Goal: Task Accomplishment & Management: Use online tool/utility

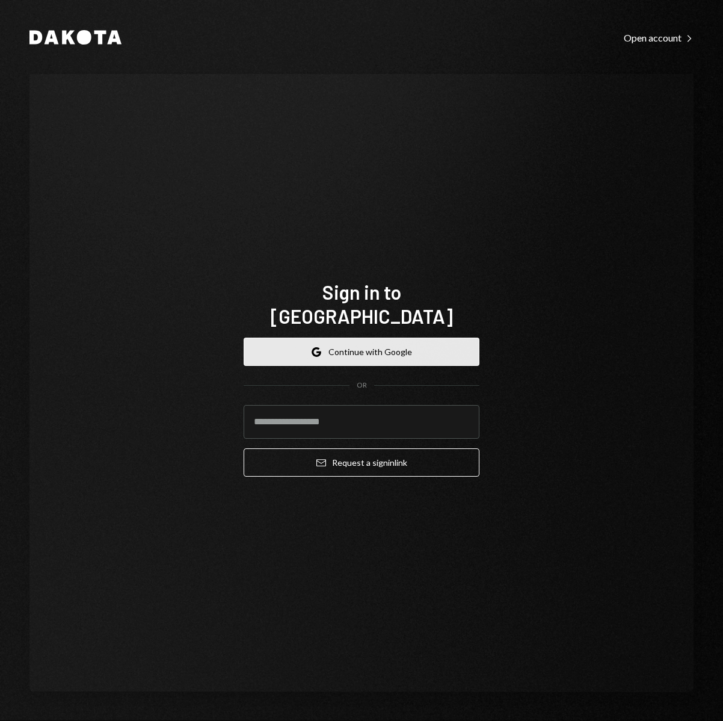
click at [442, 338] on button "Google Continue with Google" at bounding box center [362, 352] width 236 height 28
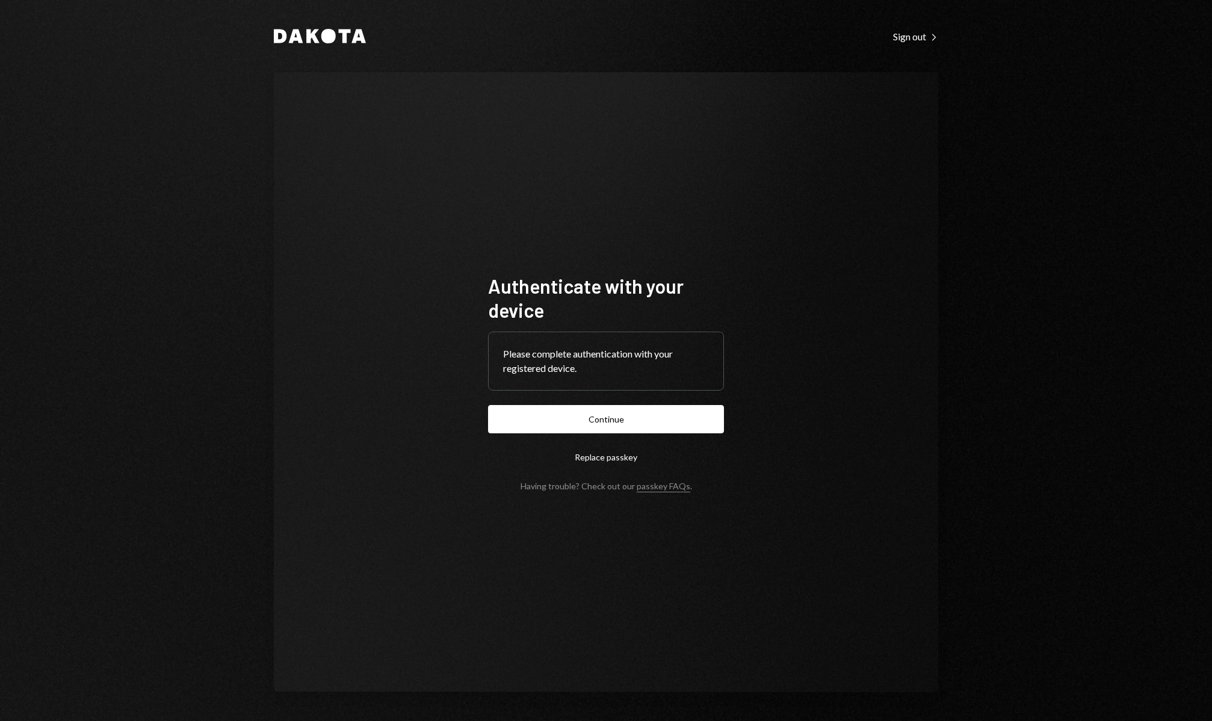
click at [685, 421] on button "Continue" at bounding box center [606, 419] width 236 height 28
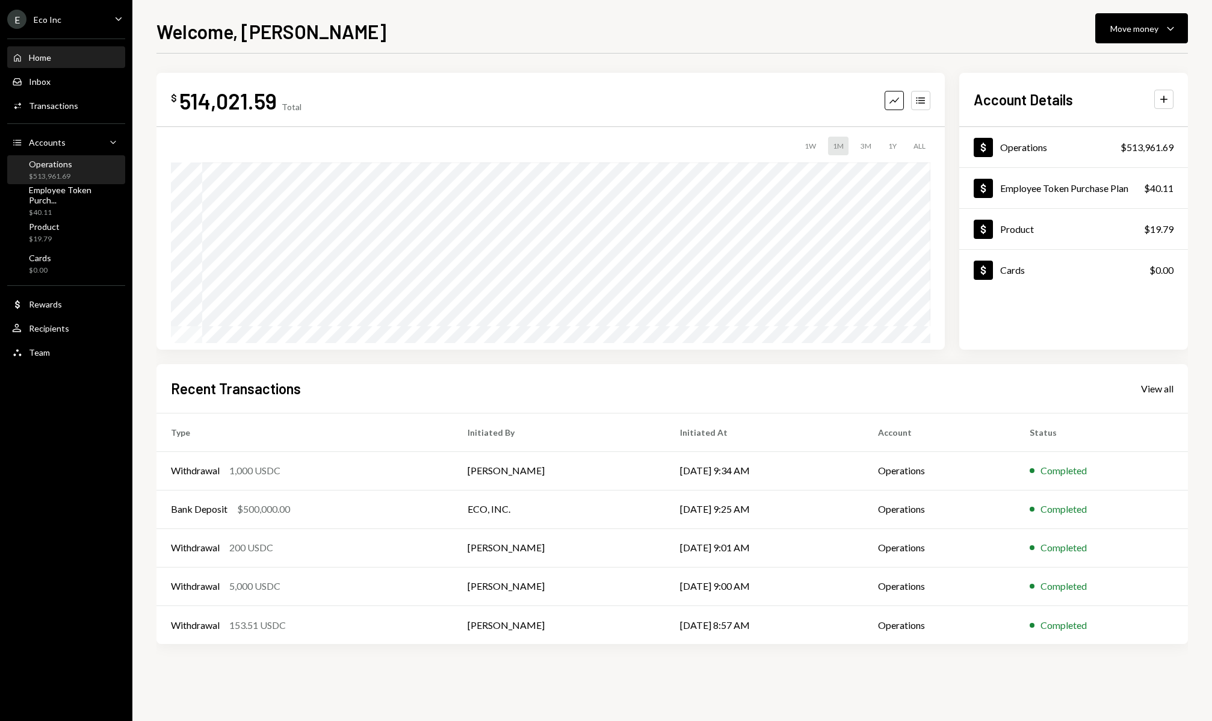
click at [66, 173] on div "$513,961.69" at bounding box center [50, 176] width 43 height 10
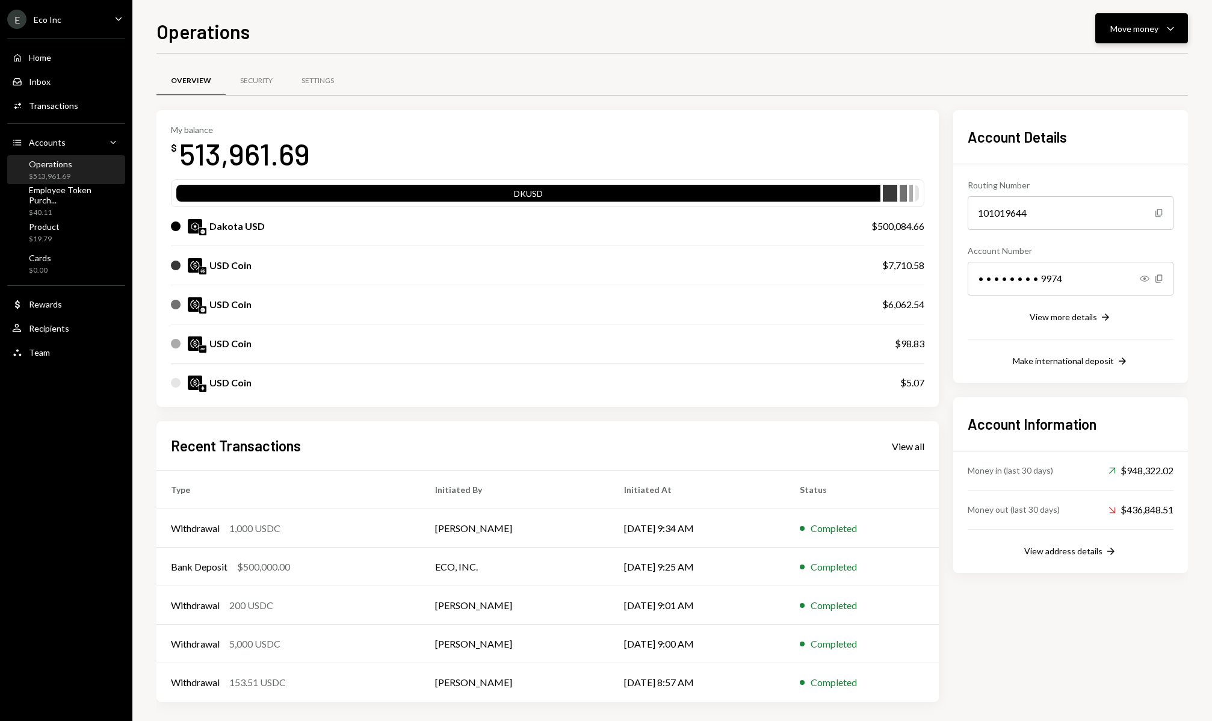
click at [723, 29] on div "Move money" at bounding box center [1134, 28] width 48 height 13
click at [723, 68] on div "Send" at bounding box center [1132, 64] width 88 height 13
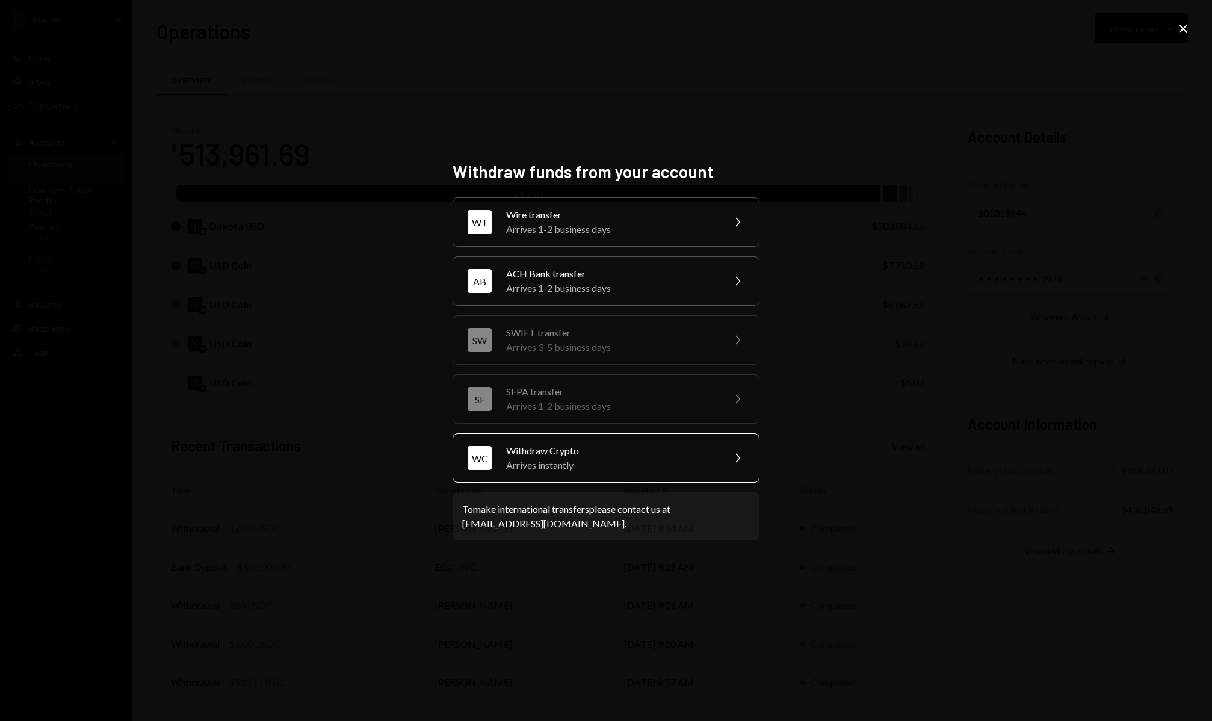
click at [655, 452] on div "Withdraw Crypto" at bounding box center [610, 450] width 209 height 14
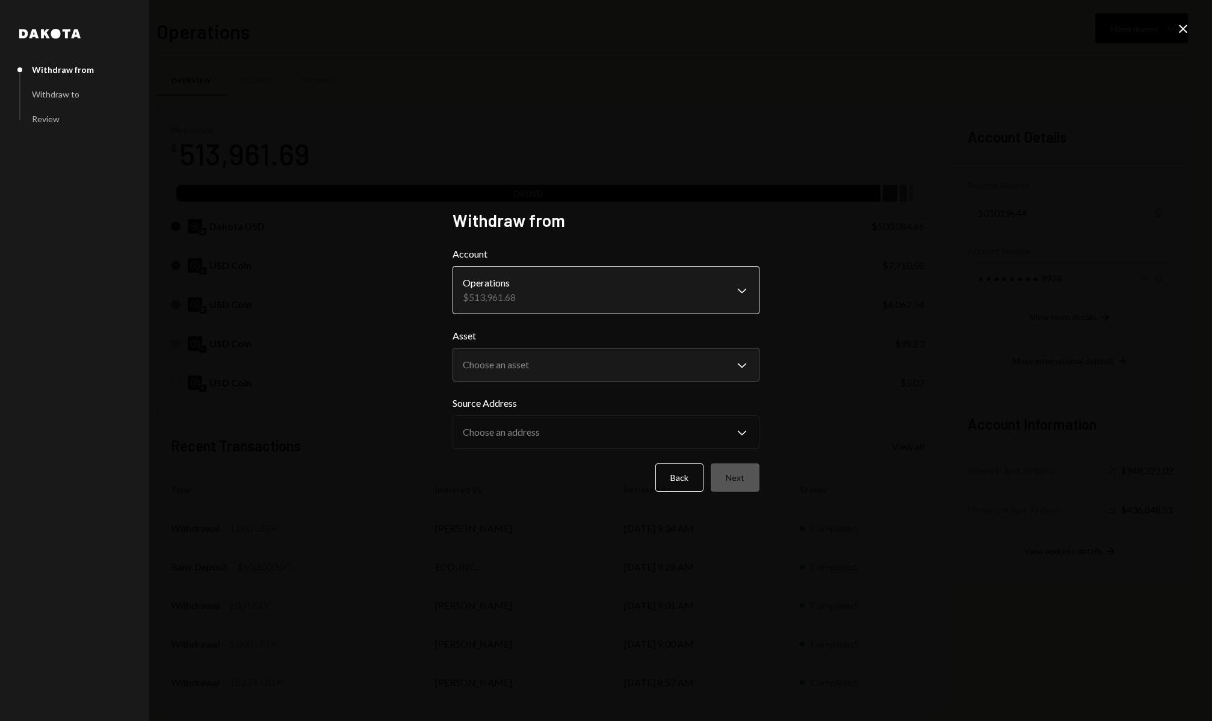
click at [596, 300] on body "E Eco Inc Caret Down Home Home Inbox Inbox Activities Transactions Accounts Acc…" at bounding box center [606, 360] width 1212 height 721
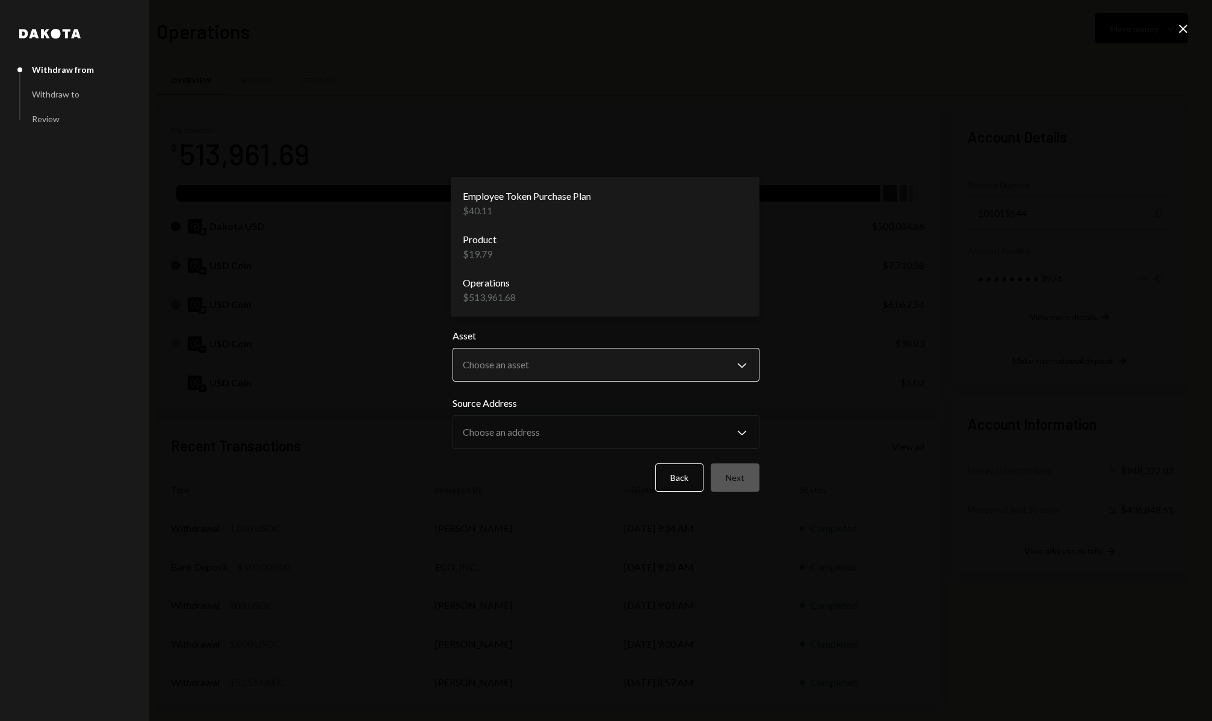
click at [576, 362] on body "E Eco Inc Caret Down Home Home Inbox Inbox Activities Transactions Accounts Acc…" at bounding box center [606, 360] width 1212 height 721
click at [526, 304] on body "E Eco Inc Caret Down Home Home Inbox Inbox Activities Transactions Accounts Acc…" at bounding box center [606, 360] width 1212 height 721
click at [517, 297] on body "E Eco Inc Caret Down Home Home Inbox Inbox Activities Transactions Accounts Acc…" at bounding box center [606, 360] width 1212 height 721
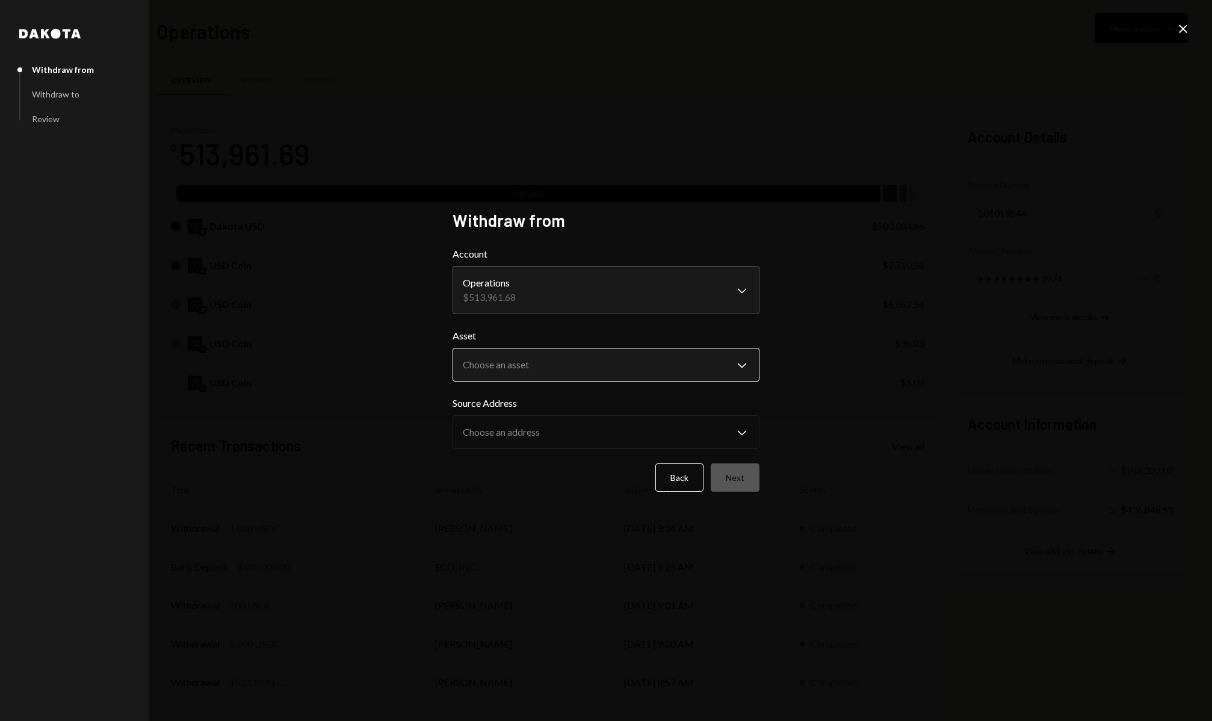
click at [535, 365] on body "E Eco Inc Caret Down Home Home Inbox Inbox Activities Transactions Accounts Acc…" at bounding box center [606, 360] width 1212 height 721
select select "****"
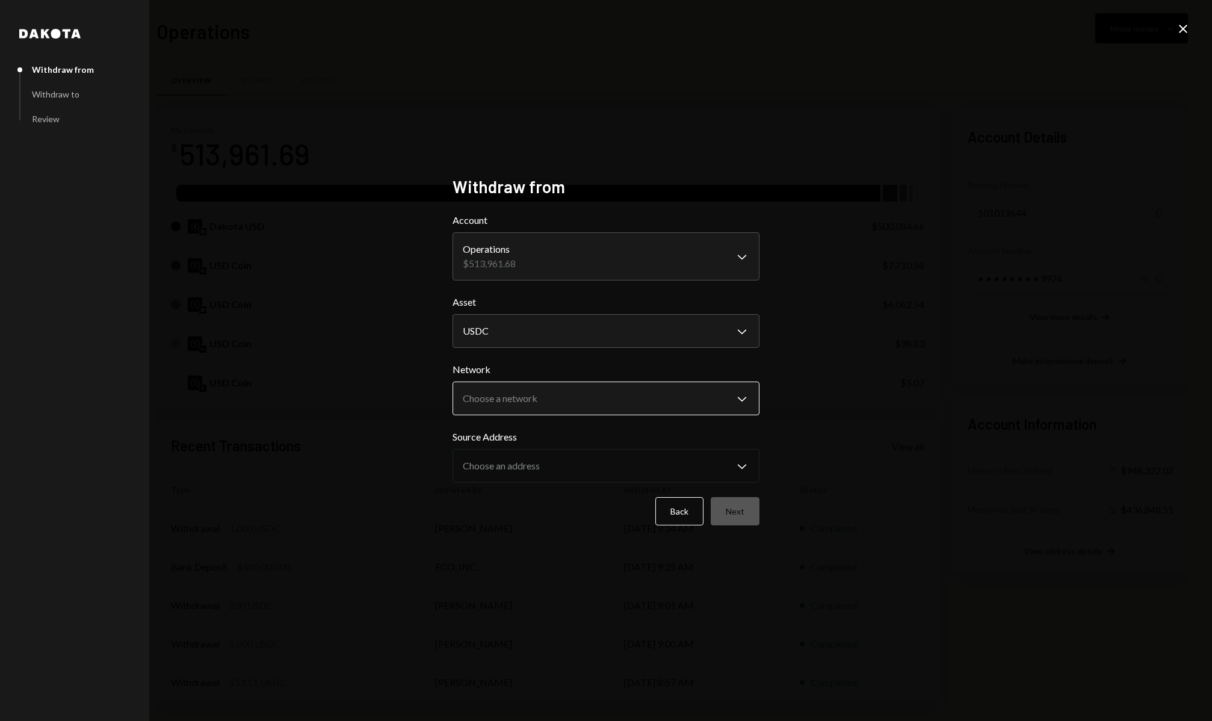
click at [505, 411] on body "E Eco Inc Caret Down Home Home Inbox Inbox Activities Transactions Accounts Acc…" at bounding box center [606, 360] width 1212 height 721
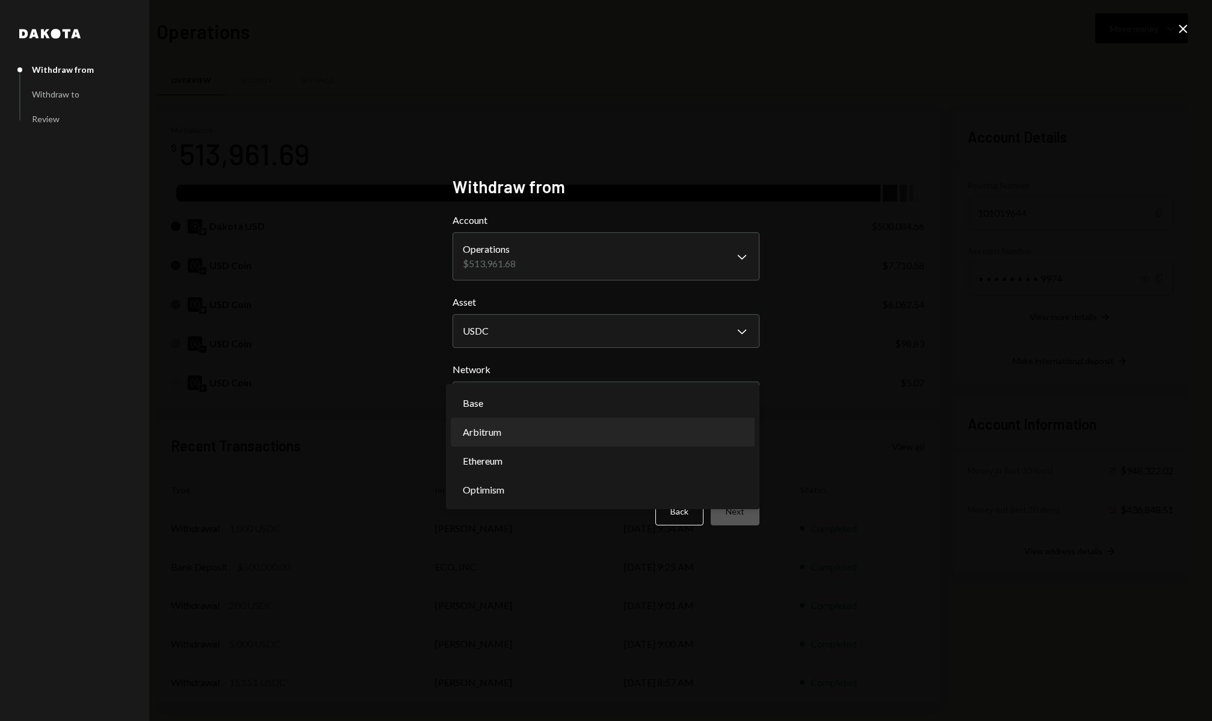
select select "**********"
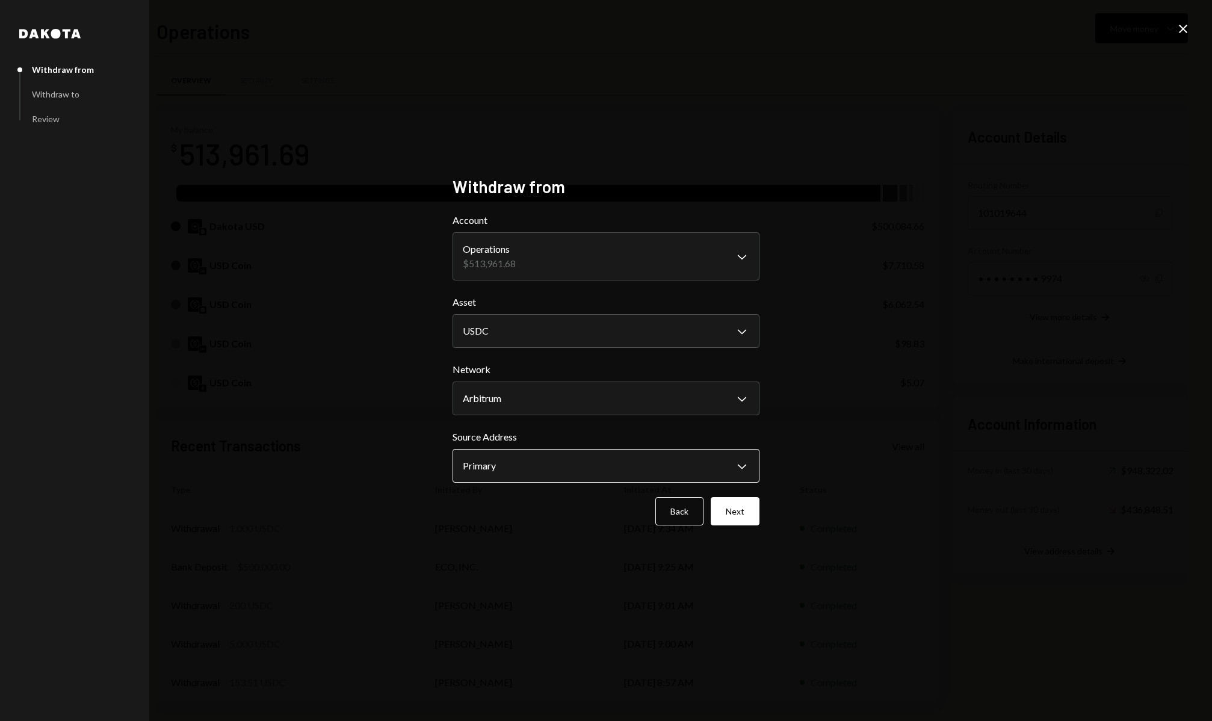
click at [511, 475] on body "E Eco Inc Caret Down Home Home Inbox Inbox Activities Transactions Accounts Acc…" at bounding box center [606, 360] width 1212 height 721
drag, startPoint x: 649, startPoint y: 476, endPoint x: 756, endPoint y: 509, distance: 112.1
click at [723, 510] on button "Next" at bounding box center [735, 511] width 49 height 28
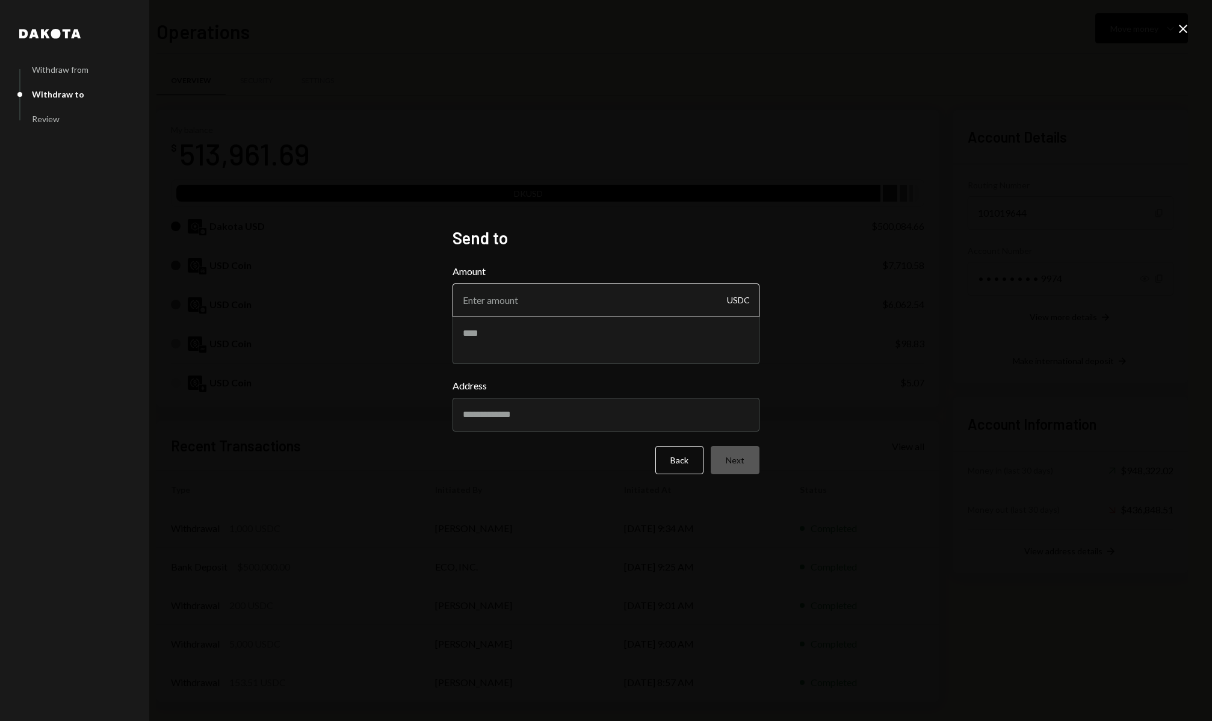
click at [489, 298] on input "Amount" at bounding box center [605, 300] width 307 height 34
drag, startPoint x: 614, startPoint y: 307, endPoint x: 331, endPoint y: 290, distance: 283.3
click at [331, 290] on div "Dakota Withdraw from Withdraw to Review Send to Amount USDC Address Back Next C…" at bounding box center [606, 360] width 1212 height 721
type input "4600"
click at [511, 336] on textarea at bounding box center [605, 340] width 307 height 48
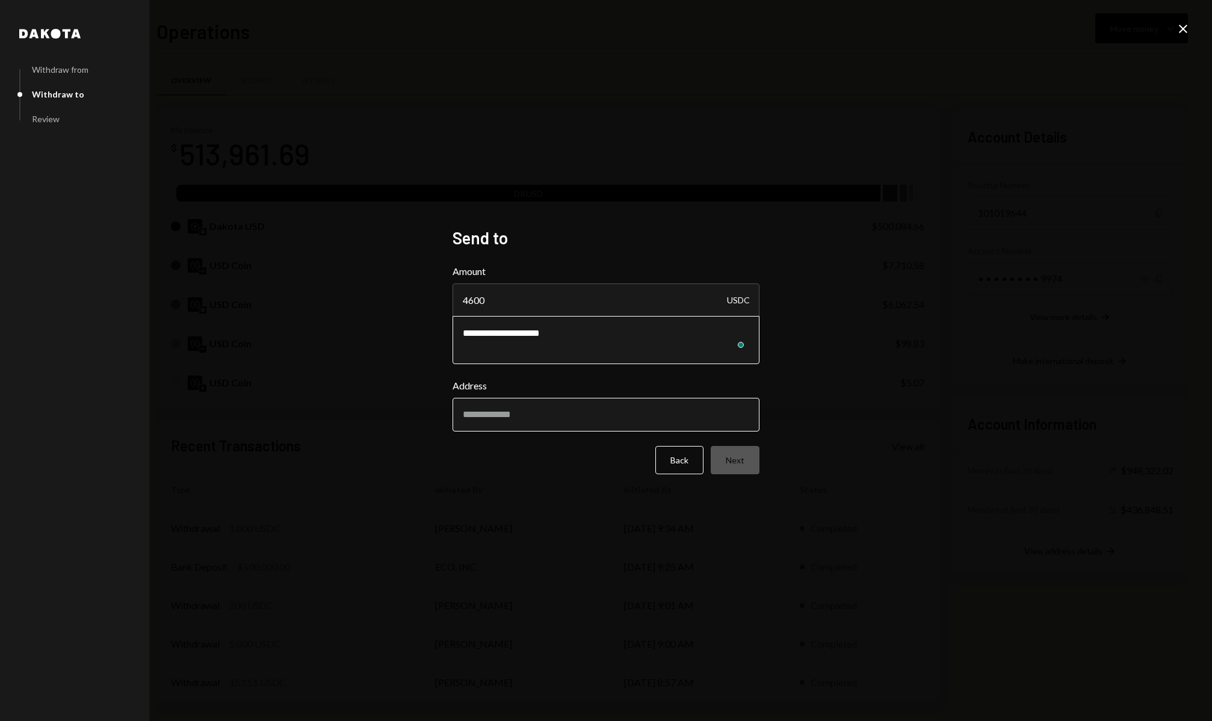
type textarea "**********"
drag, startPoint x: 536, startPoint y: 430, endPoint x: 530, endPoint y: 426, distance: 7.3
click at [536, 430] on input "Address" at bounding box center [605, 415] width 307 height 34
paste input "**********"
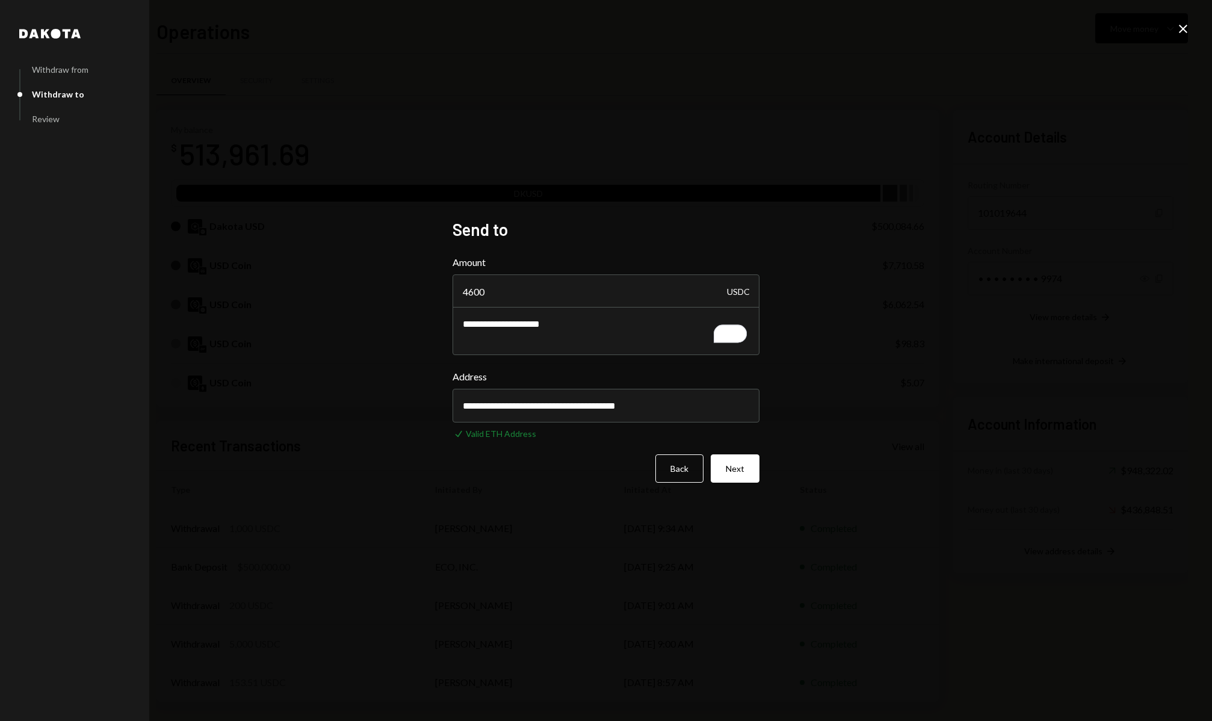
type input "**********"
click at [723, 471] on button "Next" at bounding box center [735, 468] width 49 height 28
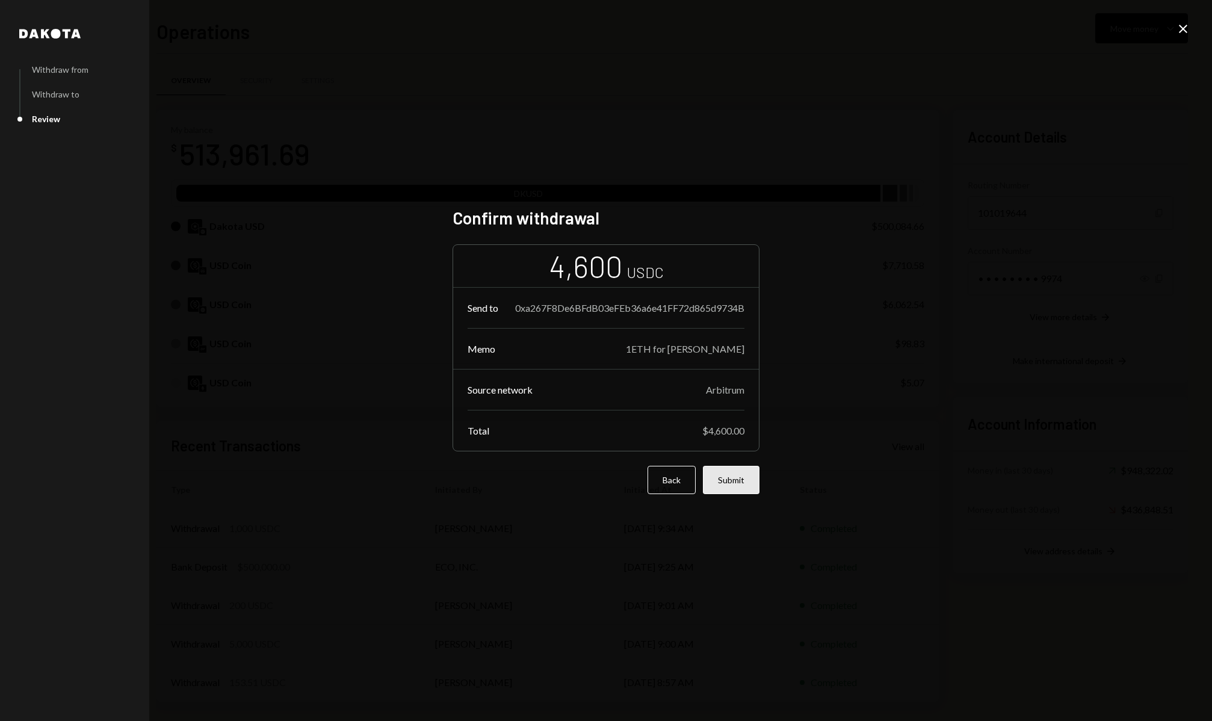
click at [723, 480] on button "Submit" at bounding box center [731, 480] width 57 height 28
